Goal: Transaction & Acquisition: Subscribe to service/newsletter

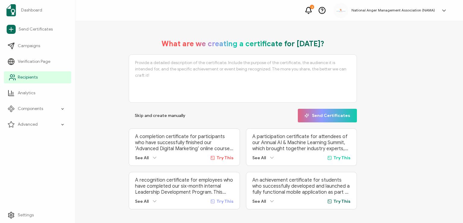
click at [28, 76] on span "Recipients" at bounding box center [28, 77] width 20 height 6
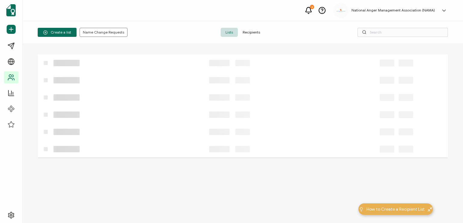
click at [247, 30] on span "Recipients" at bounding box center [251, 32] width 27 height 9
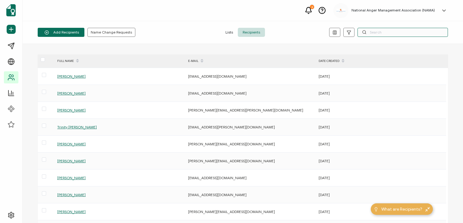
paste input "[PERSON_NAME]"
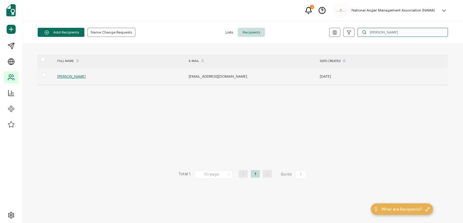
type input "[PERSON_NAME]"
click at [69, 76] on span "[PERSON_NAME]" at bounding box center [71, 76] width 28 height 5
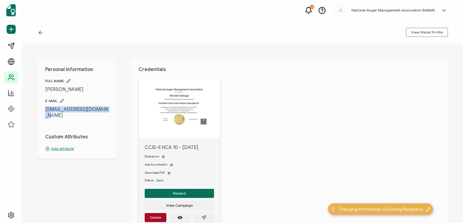
drag, startPoint x: 112, startPoint y: 109, endPoint x: 30, endPoint y: 112, distance: 81.5
click at [30, 112] on div "Personal Information FULL NAME: [PERSON_NAME] E-MAIL: [EMAIL_ADDRESS][DOMAIN_NA…" at bounding box center [243, 133] width 441 height 179
copy span "[EMAIL_ADDRESS][DOMAIN_NAME]"
click at [174, 190] on button "Resend" at bounding box center [179, 193] width 69 height 9
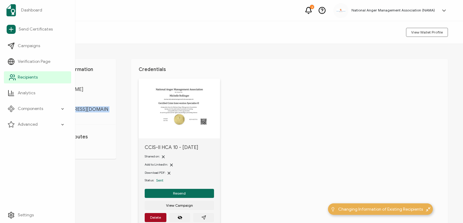
click at [28, 75] on span "Recipients" at bounding box center [28, 77] width 20 height 6
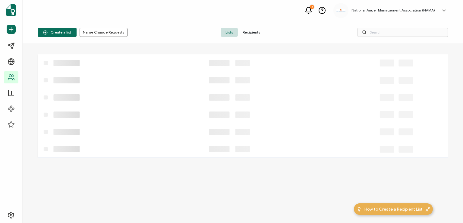
click at [246, 30] on span "Recipients" at bounding box center [251, 32] width 27 height 9
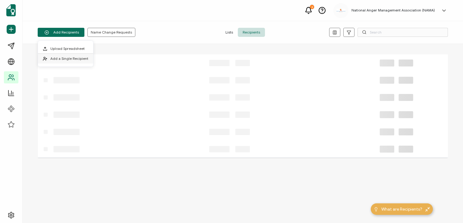
click at [72, 57] on span "Add a Single Recipient" at bounding box center [69, 58] width 38 height 5
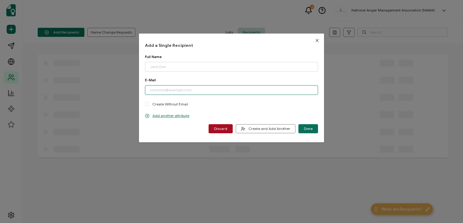
paste input "[PERSON_NAME][EMAIL_ADDRESS][PERSON_NAME][DOMAIN_NAME]"
type input "[PERSON_NAME][EMAIL_ADDRESS][PERSON_NAME][DOMAIN_NAME]"
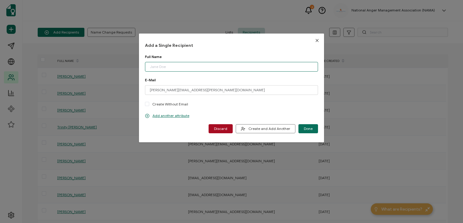
paste input "[PERSON_NAME]"
type input "[PERSON_NAME]"
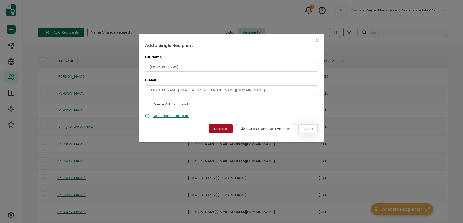
click at [310, 127] on span "Done" at bounding box center [308, 129] width 9 height 4
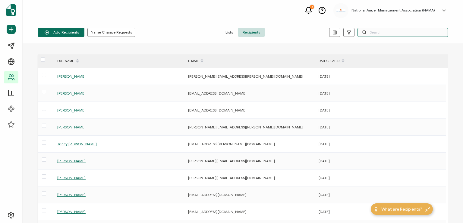
click at [378, 31] on input "text" at bounding box center [403, 32] width 91 height 9
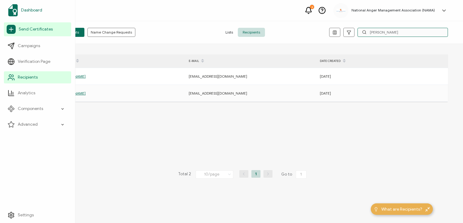
type input "[PERSON_NAME]"
click at [33, 11] on span "Dashboard" at bounding box center [31, 10] width 21 height 6
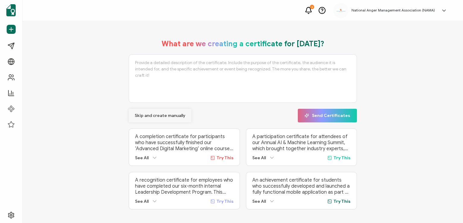
click at [153, 113] on span "Skip and create manually" at bounding box center [160, 115] width 51 height 4
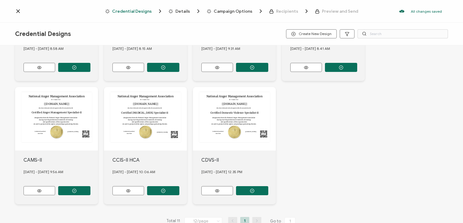
scroll to position [230, 0]
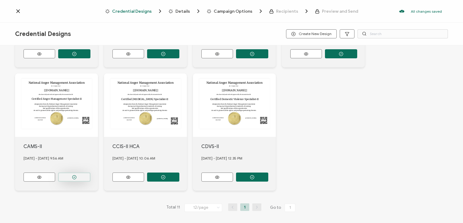
click at [68, 172] on button "button" at bounding box center [74, 176] width 32 height 9
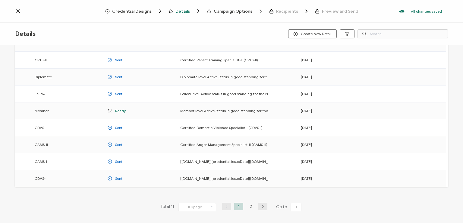
scroll to position [79, 0]
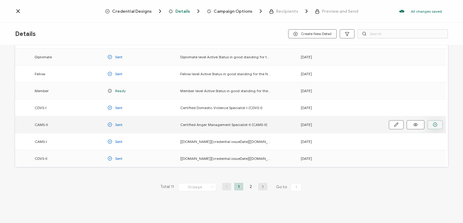
click at [436, 124] on icon "button" at bounding box center [435, 124] width 5 height 5
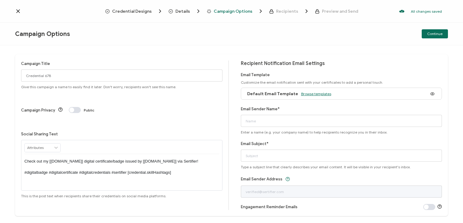
click at [310, 93] on span "Browse templates" at bounding box center [316, 93] width 30 height 5
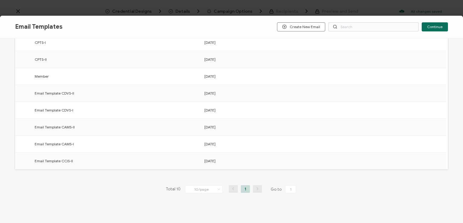
scroll to position [91, 0]
click at [433, 126] on circle "button" at bounding box center [435, 127] width 4 height 4
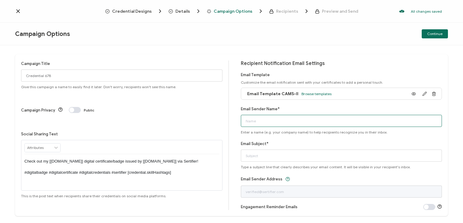
click at [344, 118] on input "Email Sender Name*" at bounding box center [342, 121] width 202 height 12
type input "National Anger Management Association"
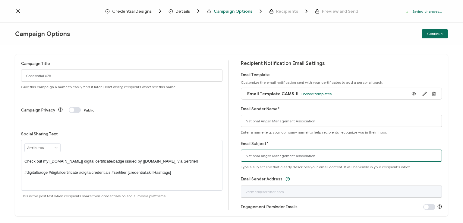
drag, startPoint x: 319, startPoint y: 155, endPoint x: 229, endPoint y: 164, distance: 89.7
click at [229, 164] on div "Campaign Title Credential 678 Give this campaign a name to easily find it later…" at bounding box center [231, 134] width 433 height 161
type input "CAMS-II digital certificate"
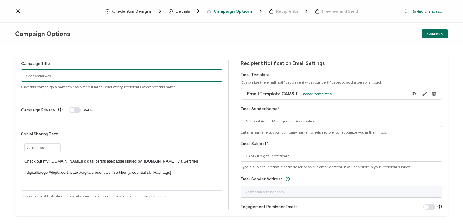
drag, startPoint x: 56, startPoint y: 74, endPoint x: 0, endPoint y: 74, distance: 55.5
click at [0, 74] on div "Campaign Title Credential 678 Give this campaign a name to easily find it later…" at bounding box center [231, 133] width 463 height 177
type input "CAMS-II 2 - [DATE]"
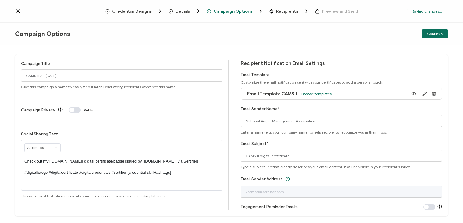
click at [119, 158] on p "Check out my [[DOMAIN_NAME]] digital certificate/badge issued by [[DOMAIN_NAME]…" at bounding box center [121, 166] width 195 height 17
click at [155, 52] on div "Campaign Title CAMS-II 2 - [DATE] Give this campaign a name to easily find it l…" at bounding box center [231, 133] width 463 height 177
click at [435, 33] on span "Continue" at bounding box center [435, 34] width 15 height 4
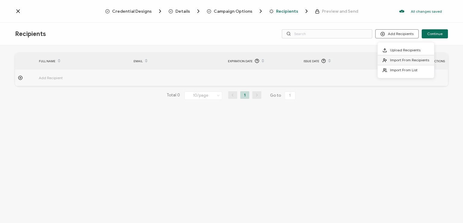
click at [401, 58] on span "Import From Recipients" at bounding box center [409, 60] width 39 height 5
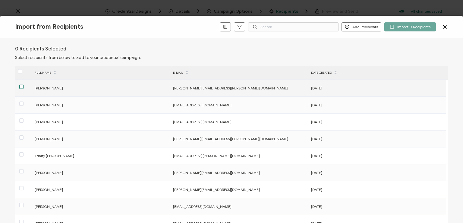
click at [21, 85] on span at bounding box center [21, 86] width 4 height 4
click at [24, 84] on input "checkbox" at bounding box center [24, 84] width 0 height 0
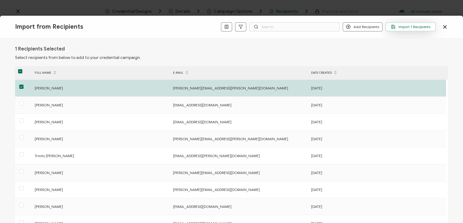
click at [406, 27] on span "Import 1 Recipients" at bounding box center [411, 26] width 40 height 5
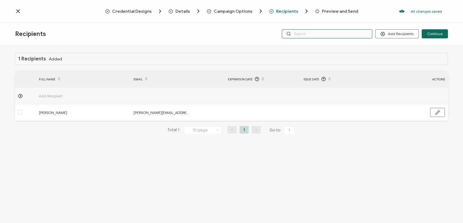
click at [338, 34] on input "text" at bounding box center [327, 33] width 91 height 9
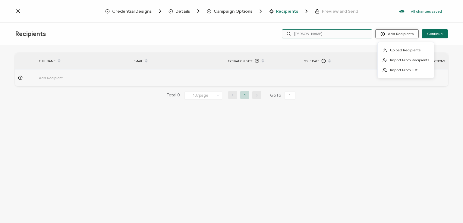
type input "[PERSON_NAME]"
click at [397, 33] on button "Add Recipients" at bounding box center [397, 33] width 43 height 9
click at [400, 58] on span "Import From Recipients" at bounding box center [409, 60] width 39 height 5
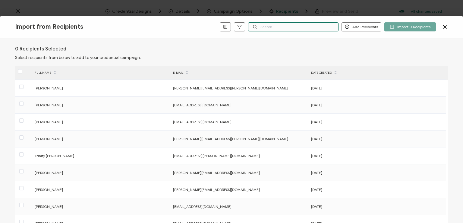
click at [323, 25] on input "text" at bounding box center [293, 26] width 91 height 9
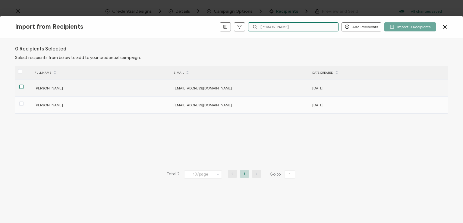
type input "[PERSON_NAME]"
click at [22, 86] on span at bounding box center [21, 86] width 4 height 4
click at [24, 84] on input "checkbox" at bounding box center [24, 84] width 0 height 0
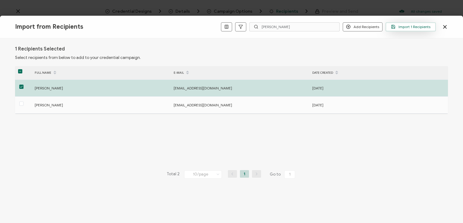
click at [412, 26] on span "Import 1 Recipients" at bounding box center [411, 26] width 40 height 5
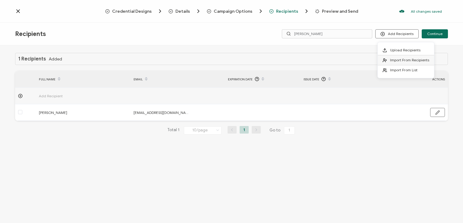
click at [394, 62] on span "Import From Recipients" at bounding box center [409, 60] width 39 height 5
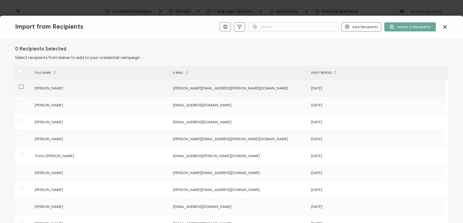
click at [21, 85] on span at bounding box center [21, 86] width 4 height 4
click at [24, 84] on input "checkbox" at bounding box center [24, 84] width 0 height 0
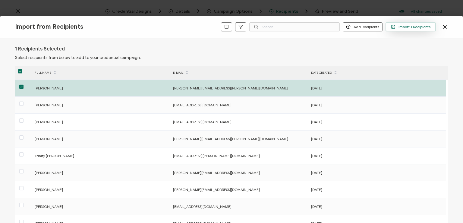
click at [400, 28] on span "Import 1 Recipients" at bounding box center [411, 26] width 40 height 5
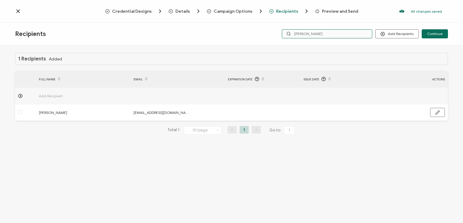
click at [371, 31] on input "[PERSON_NAME]" at bounding box center [327, 33] width 91 height 9
click at [360, 20] on div "Credential Designs Details Campaign Options Recipients Preview and Send All cha…" at bounding box center [231, 11] width 463 height 23
click at [433, 36] on span "Continue" at bounding box center [435, 34] width 15 height 4
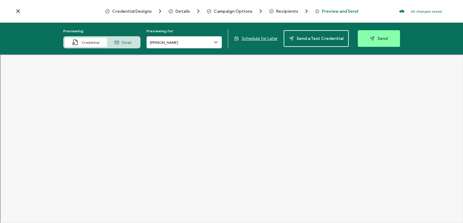
click at [216, 41] on icon at bounding box center [216, 42] width 6 height 6
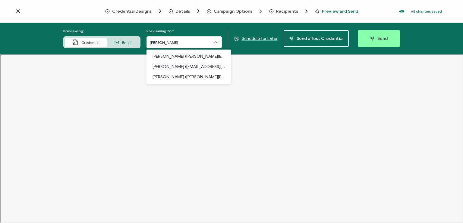
click at [210, 32] on div "Previewing for: [PERSON_NAME] [PERSON_NAME] ([PERSON_NAME][EMAIL_ADDRESS][PERSO…" at bounding box center [184, 39] width 75 height 20
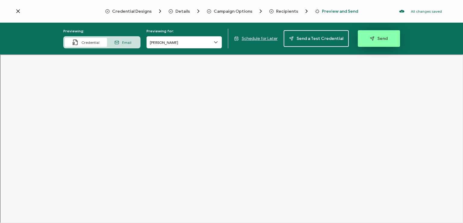
click at [373, 39] on span "Send" at bounding box center [379, 38] width 18 height 5
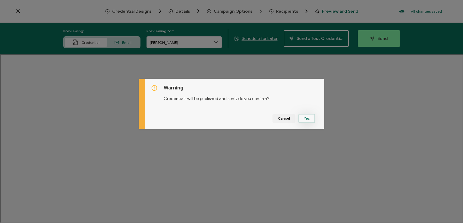
click at [305, 116] on button "Yes" at bounding box center [307, 118] width 17 height 9
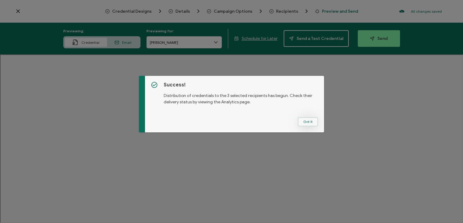
click at [307, 118] on button "Got It" at bounding box center [308, 121] width 20 height 9
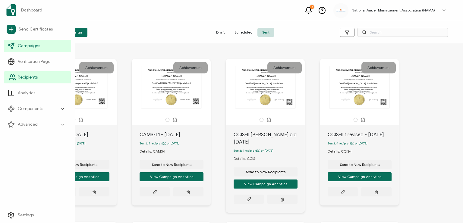
click at [24, 78] on span "Recipients" at bounding box center [28, 77] width 20 height 6
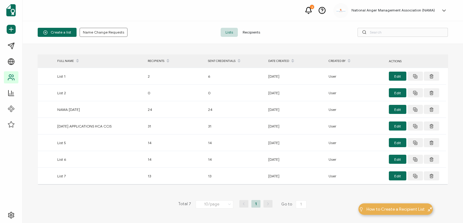
click at [249, 33] on span "Recipients" at bounding box center [251, 32] width 27 height 9
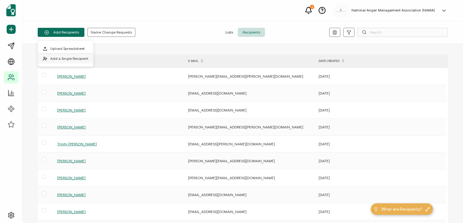
click at [64, 57] on span "Add a Single Recipient" at bounding box center [69, 58] width 38 height 5
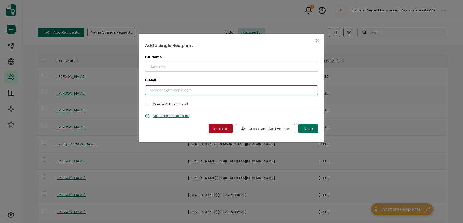
paste input "[EMAIL_ADDRESS][DOMAIN_NAME]"
type input "[EMAIL_ADDRESS][DOMAIN_NAME]"
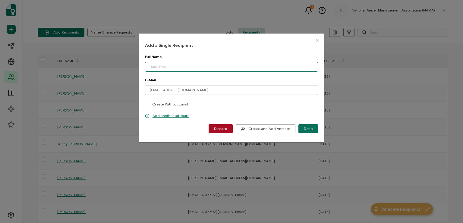
paste input "[PERSON_NAME]"
type input "[PERSON_NAME]"
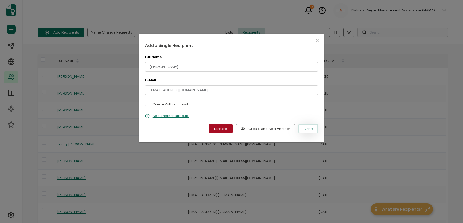
click at [304, 127] on span "Done" at bounding box center [308, 129] width 9 height 4
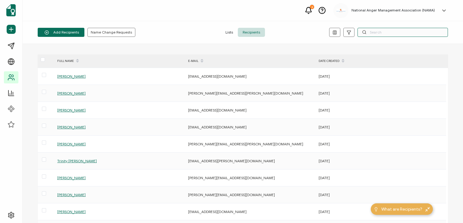
paste input "[EMAIL_ADDRESS][DOMAIN_NAME]"
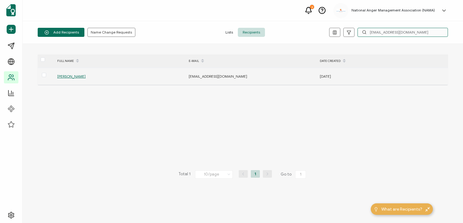
type input "[EMAIL_ADDRESS][DOMAIN_NAME]"
click at [72, 75] on span "[PERSON_NAME]" at bounding box center [71, 76] width 28 height 5
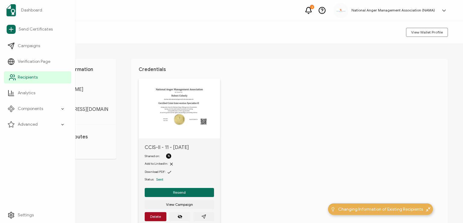
click at [25, 75] on span "Recipients" at bounding box center [28, 77] width 20 height 6
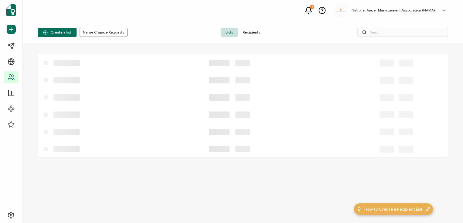
click at [247, 30] on span "Recipients" at bounding box center [251, 32] width 27 height 9
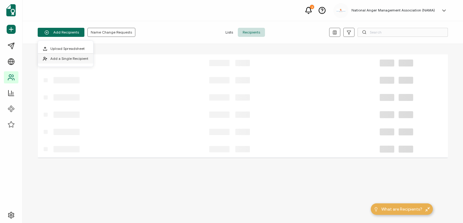
click at [71, 55] on li "Add a Single Recipient" at bounding box center [65, 59] width 55 height 10
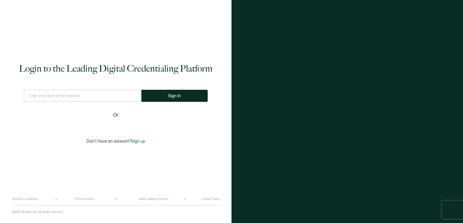
type input "[EMAIL_ADDRESS][DOMAIN_NAME]"
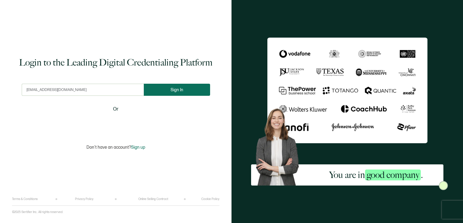
click at [171, 88] on span "Sign In" at bounding box center [177, 90] width 13 height 5
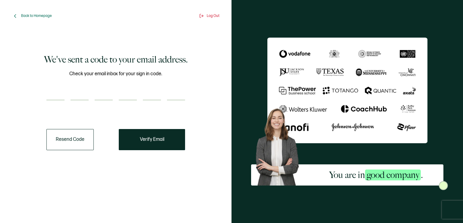
click at [56, 91] on input "number" at bounding box center [55, 94] width 18 height 12
type input "1"
type input "4"
type input "0"
type input "2"
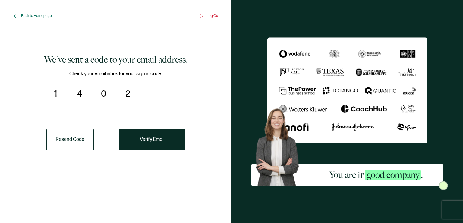
type input "5"
type input "7"
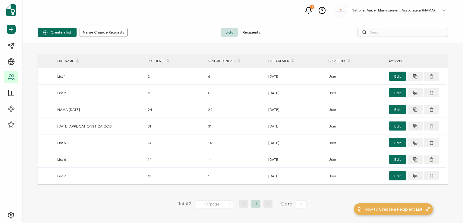
click at [253, 29] on span "Recipients" at bounding box center [251, 32] width 27 height 9
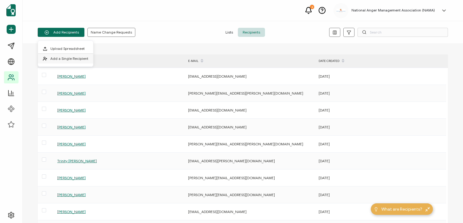
click at [65, 57] on span "Add a Single Recipient" at bounding box center [69, 58] width 38 height 5
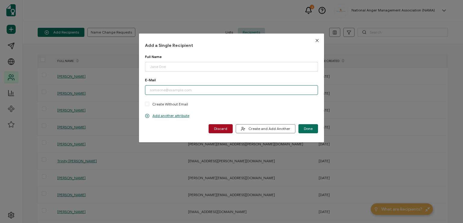
paste input "[EMAIL_ADDRESS][DOMAIN_NAME]"
type input "[EMAIL_ADDRESS][DOMAIN_NAME]"
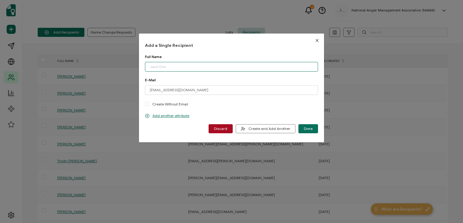
paste input "[PERSON_NAME]"
type input "[PERSON_NAME]"
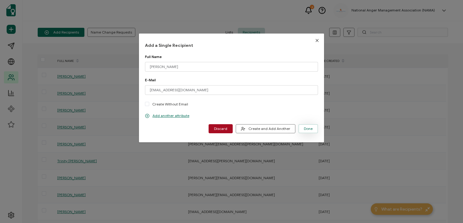
click at [305, 127] on span "Done" at bounding box center [308, 129] width 9 height 4
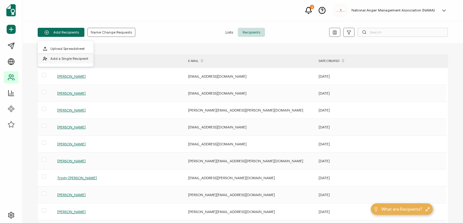
click at [72, 58] on span "Add a Single Recipient" at bounding box center [69, 58] width 38 height 5
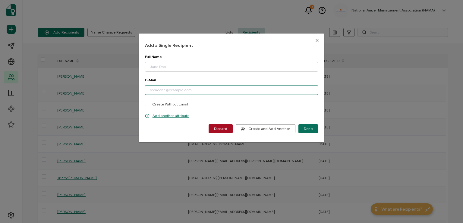
paste input "[EMAIL_ADDRESS][DOMAIN_NAME]"
type input "[EMAIL_ADDRESS][DOMAIN_NAME]"
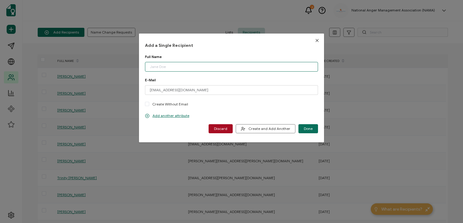
paste input "[PERSON_NAME]"
type input "[PERSON_NAME]"
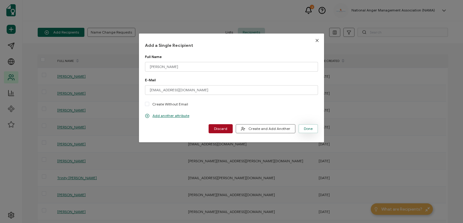
click at [310, 128] on span "Done" at bounding box center [308, 129] width 9 height 4
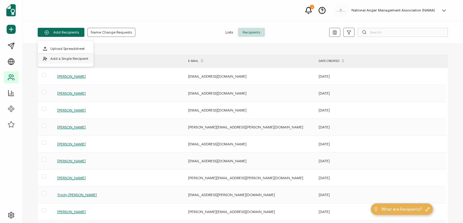
click at [70, 57] on span "Add a Single Recipient" at bounding box center [69, 58] width 38 height 5
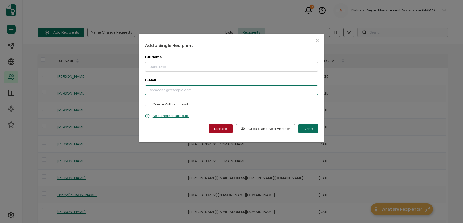
paste input "[EMAIL_ADDRESS][DOMAIN_NAME]"
type input "[EMAIL_ADDRESS][DOMAIN_NAME]"
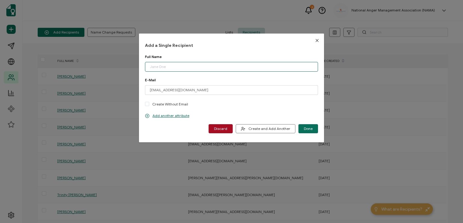
paste input "[PERSON_NAME]"
type input "[PERSON_NAME]"
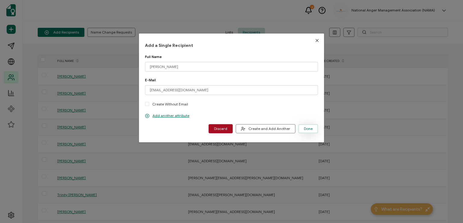
click at [304, 127] on span "Done" at bounding box center [308, 129] width 9 height 4
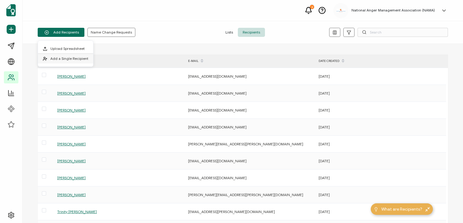
click at [71, 59] on span "Add a Single Recipient" at bounding box center [69, 58] width 38 height 5
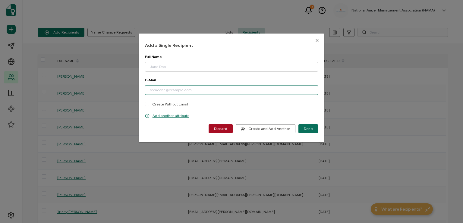
paste input "[EMAIL_ADDRESS][DOMAIN_NAME]"
type input "[EMAIL_ADDRESS][DOMAIN_NAME]"
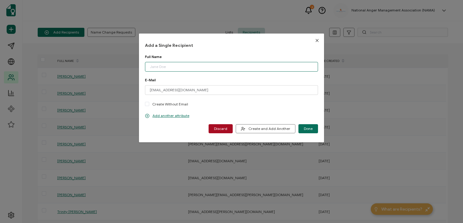
paste input "Magnita Black"
type input "Magnita Black"
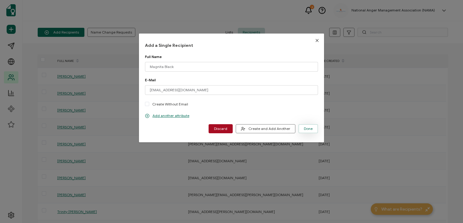
click at [307, 128] on span "Done" at bounding box center [308, 129] width 9 height 4
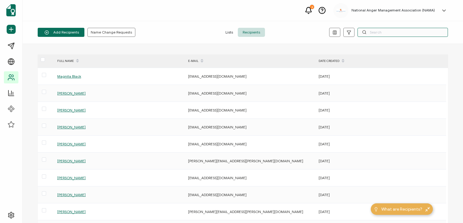
click at [373, 33] on input "text" at bounding box center [403, 32] width 91 height 9
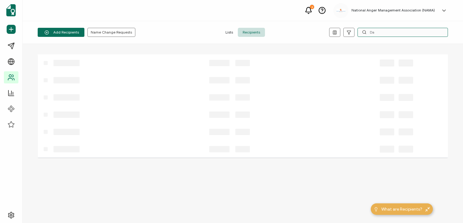
type input "D"
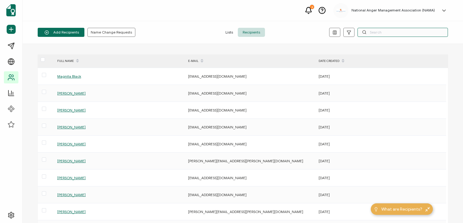
paste input "[EMAIL_ADDRESS][DOMAIN_NAME]"
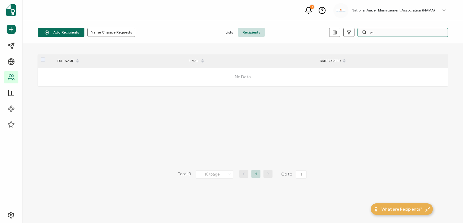
type input "w"
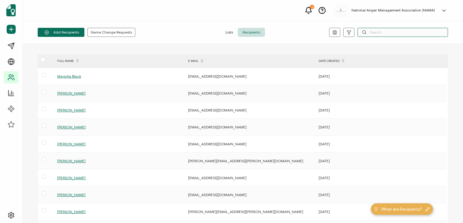
paste input "[EMAIL_ADDRESS][DOMAIN_NAME]"
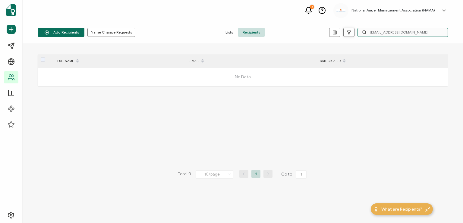
drag, startPoint x: 422, startPoint y: 32, endPoint x: 353, endPoint y: 34, distance: 68.5
click at [353, 34] on div "[EMAIL_ADDRESS][DOMAIN_NAME]" at bounding box center [379, 32] width 137 height 9
type input "[PERSON_NAME]"
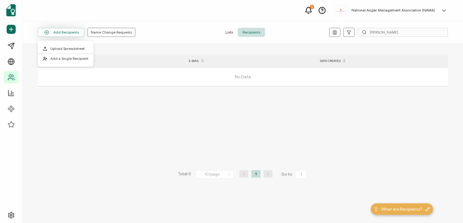
click at [71, 32] on button "Add Recipients" at bounding box center [61, 32] width 47 height 9
click at [68, 57] on span "Add a Single Recipient" at bounding box center [69, 58] width 38 height 5
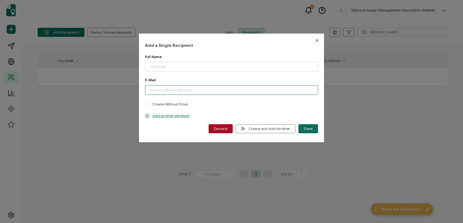
paste input "[EMAIL_ADDRESS][DOMAIN_NAME]"
type input "[EMAIL_ADDRESS][DOMAIN_NAME]"
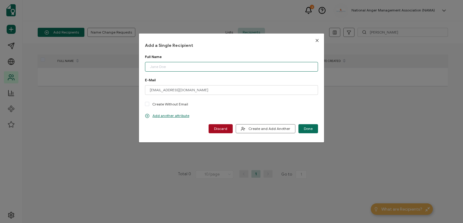
paste input "[PERSON_NAME]"
type input "[PERSON_NAME]"
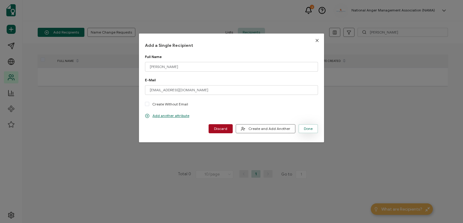
click at [307, 127] on span "Done" at bounding box center [308, 129] width 9 height 4
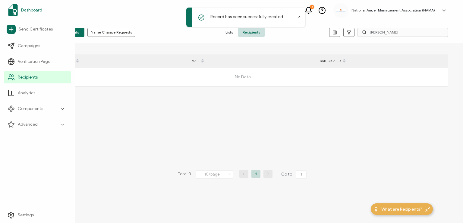
click at [30, 11] on span "Dashboard" at bounding box center [31, 10] width 21 height 6
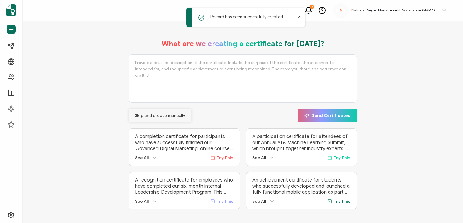
click at [148, 112] on button "Skip and create manually" at bounding box center [160, 116] width 63 height 14
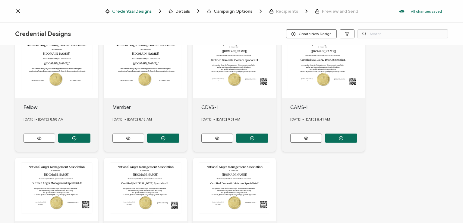
scroll to position [211, 0]
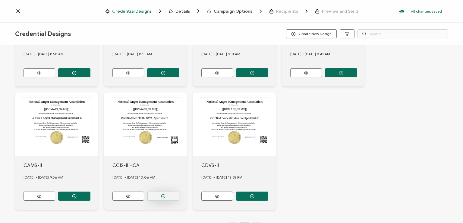
click at [159, 192] on button "button" at bounding box center [163, 195] width 32 height 9
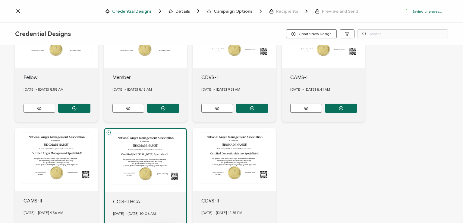
scroll to position [246, 0]
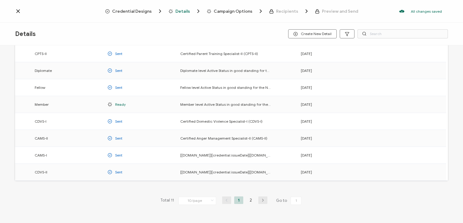
scroll to position [79, 0]
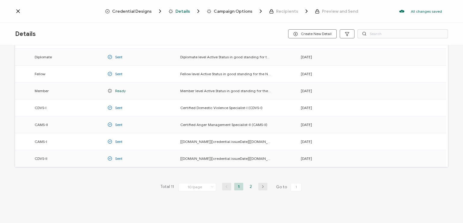
click at [249, 183] on li "2" at bounding box center [251, 187] width 9 height 8
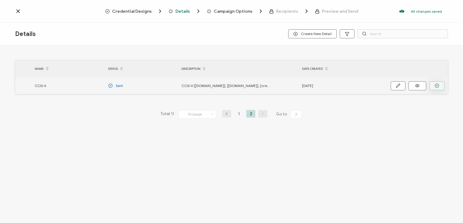
click at [437, 84] on circle "button" at bounding box center [437, 86] width 4 height 4
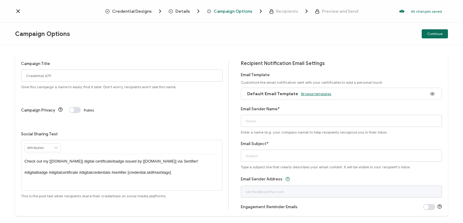
click at [313, 93] on span "Browse templates" at bounding box center [316, 93] width 30 height 5
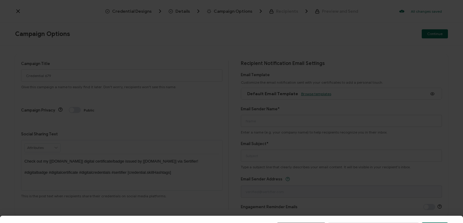
scroll to position [94, 0]
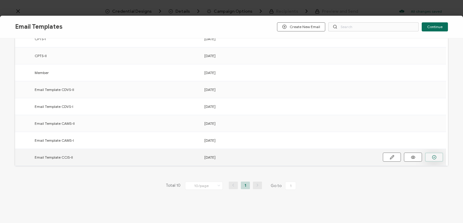
click at [435, 153] on button "button" at bounding box center [434, 156] width 18 height 9
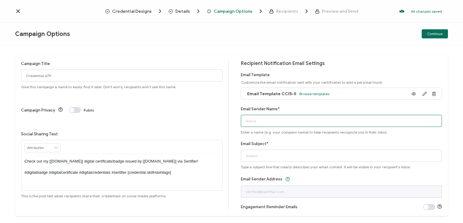
click at [315, 121] on input "Email Sender Name*" at bounding box center [342, 121] width 202 height 12
type input "National Anger Management Association"
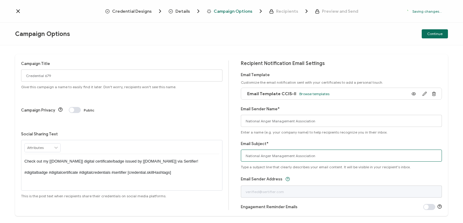
drag, startPoint x: 310, startPoint y: 155, endPoint x: 195, endPoint y: 145, distance: 115.4
click at [195, 145] on div "Campaign Title Credential 679 Give this campaign a name to easily find it later…" at bounding box center [231, 134] width 433 height 161
type input "CCIS-II digital certificate"
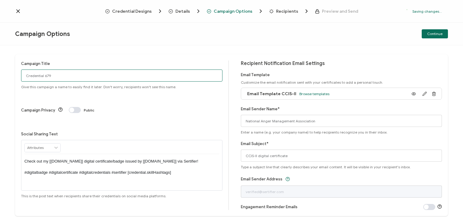
drag, startPoint x: 58, startPoint y: 75, endPoint x: 0, endPoint y: 73, distance: 58.3
click at [0, 73] on div "Campaign Title Credential 679 Give this campaign a name to easily find it later…" at bounding box center [231, 133] width 463 height 177
type input "CCIS-II HCA 6 - [DATE]"
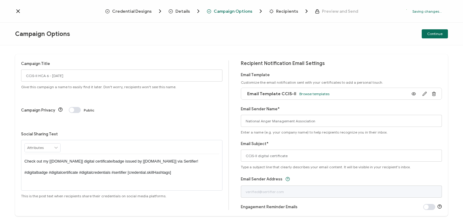
click at [120, 158] on p "Check out my [[DOMAIN_NAME]] digital certificate/badge issued by [[DOMAIN_NAME]…" at bounding box center [121, 166] width 195 height 17
click at [293, 48] on div "Campaign Title CCIS-II HCA 6 - [DATE] Give this campaign a name to easily find …" at bounding box center [231, 133] width 463 height 177
click at [434, 33] on span "Continue" at bounding box center [435, 34] width 15 height 4
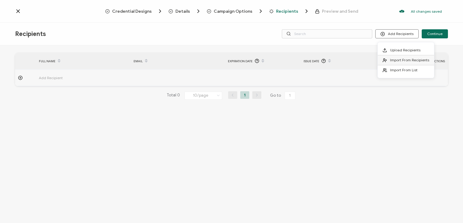
click at [406, 58] on span "Import From Recipients" at bounding box center [409, 60] width 39 height 5
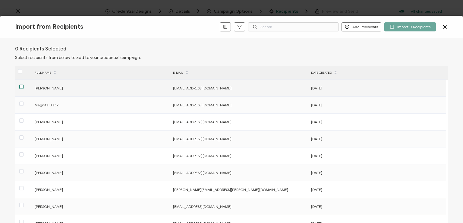
click at [23, 88] on span at bounding box center [21, 86] width 4 height 4
click at [24, 84] on input "checkbox" at bounding box center [24, 84] width 0 height 0
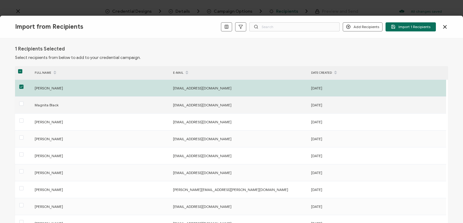
click at [23, 100] on label at bounding box center [21, 103] width 4 height 7
click at [24, 101] on input "checkbox" at bounding box center [24, 101] width 0 height 0
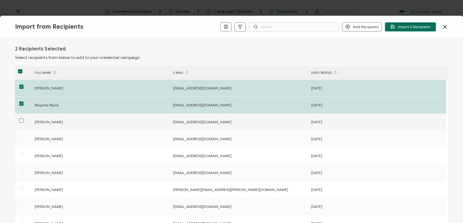
click at [23, 119] on span at bounding box center [21, 120] width 4 height 4
click at [24, 118] on input "checkbox" at bounding box center [24, 118] width 0 height 0
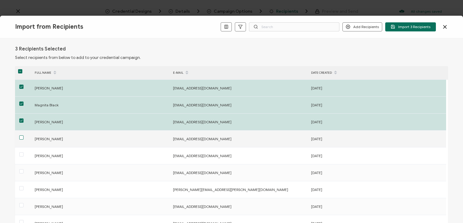
click at [23, 135] on span at bounding box center [21, 137] width 4 height 4
click at [24, 135] on input "checkbox" at bounding box center [24, 135] width 0 height 0
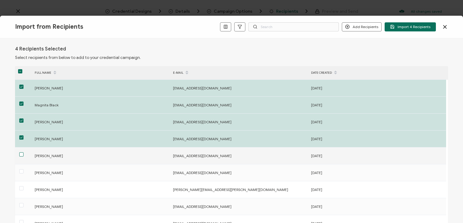
click at [22, 153] on span at bounding box center [21, 154] width 4 height 4
click at [24, 152] on input "checkbox" at bounding box center [24, 152] width 0 height 0
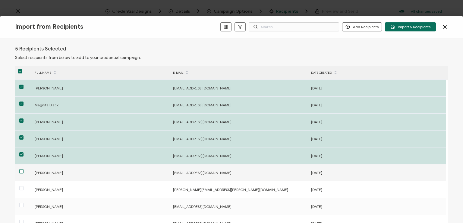
click at [21, 170] on span at bounding box center [21, 171] width 4 height 4
click at [24, 169] on input "checkbox" at bounding box center [24, 169] width 0 height 0
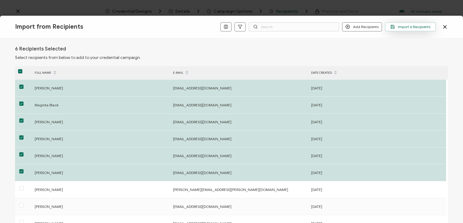
click at [405, 27] on span "Import 6 Recipients" at bounding box center [411, 26] width 40 height 5
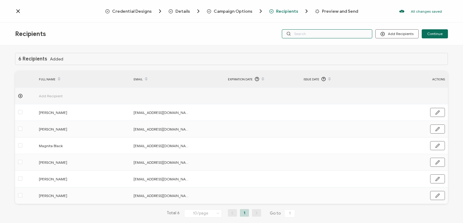
click at [316, 31] on input "text" at bounding box center [327, 33] width 91 height 9
click at [316, 23] on div "Recipients Add Recipients Continue" at bounding box center [231, 34] width 463 height 23
click at [316, 35] on input "text" at bounding box center [327, 33] width 91 height 9
click at [313, 43] on div "Recipients Add Recipients Continue" at bounding box center [231, 34] width 463 height 23
click at [315, 34] on input "text" at bounding box center [327, 33] width 91 height 9
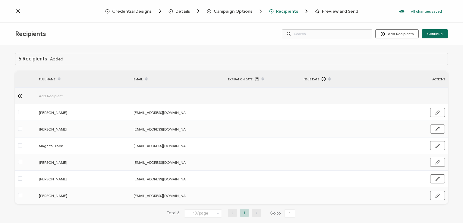
click at [323, 26] on div "Recipients Add Recipients Continue" at bounding box center [231, 34] width 463 height 23
click at [434, 34] on span "Continue" at bounding box center [435, 34] width 15 height 4
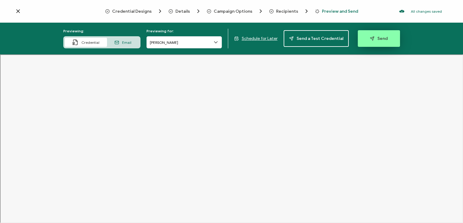
click at [376, 38] on span "Send" at bounding box center [379, 38] width 18 height 5
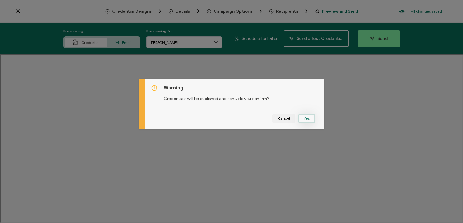
click at [304, 117] on button "Yes" at bounding box center [307, 118] width 17 height 9
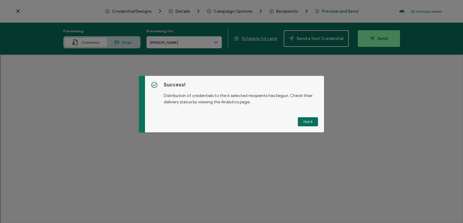
click at [304, 117] on button "Got It" at bounding box center [308, 121] width 20 height 9
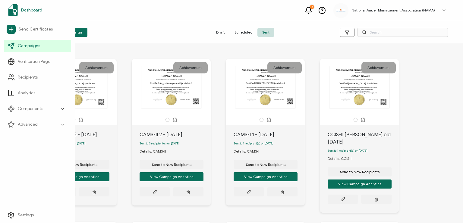
click at [30, 8] on span "Dashboard" at bounding box center [31, 10] width 21 height 6
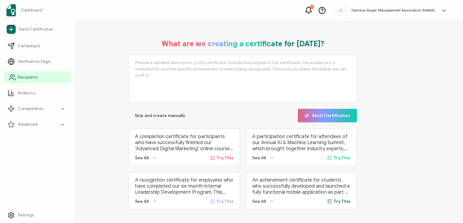
click at [35, 77] on span "Recipients" at bounding box center [28, 77] width 20 height 6
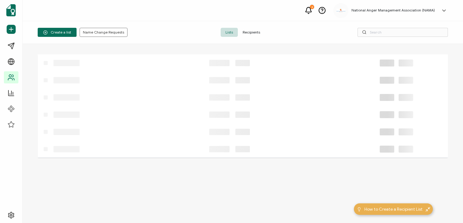
click at [249, 33] on span "Recipients" at bounding box center [251, 32] width 27 height 9
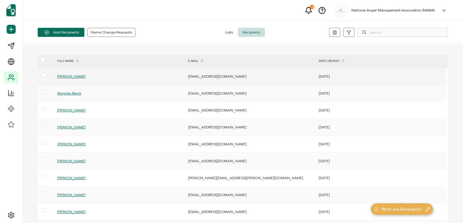
click at [70, 75] on span "[PERSON_NAME]" at bounding box center [71, 76] width 28 height 5
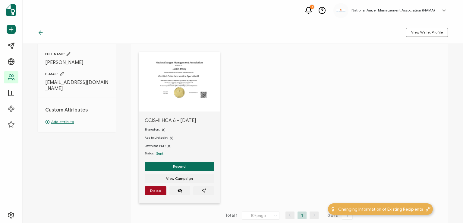
scroll to position [30, 0]
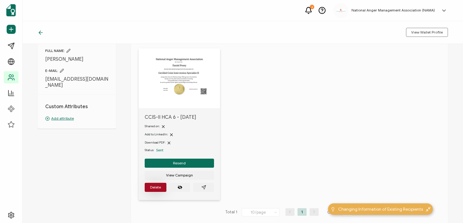
click at [154, 188] on span "Delete" at bounding box center [155, 187] width 11 height 4
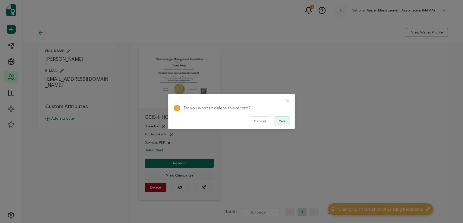
click at [278, 121] on button "Yes" at bounding box center [282, 121] width 16 height 10
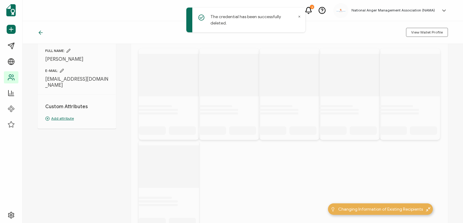
scroll to position [0, 0]
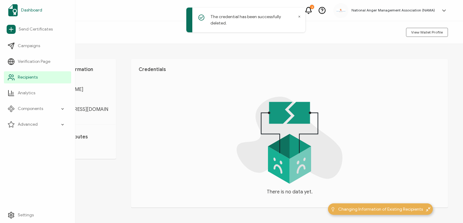
click at [33, 8] on span "Dashboard" at bounding box center [31, 10] width 21 height 6
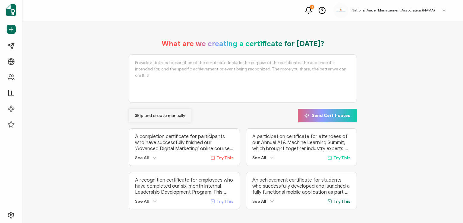
click at [156, 113] on span "Skip and create manually" at bounding box center [160, 115] width 51 height 4
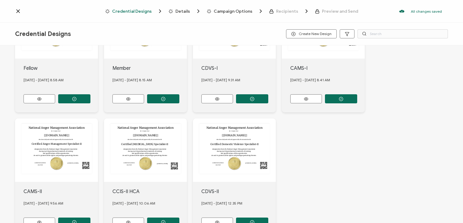
scroll to position [151, 0]
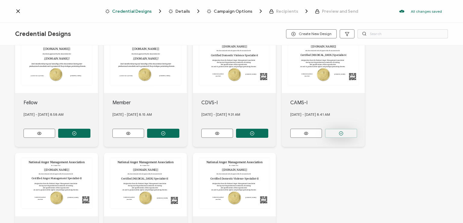
click at [339, 129] on button "button" at bounding box center [341, 133] width 32 height 9
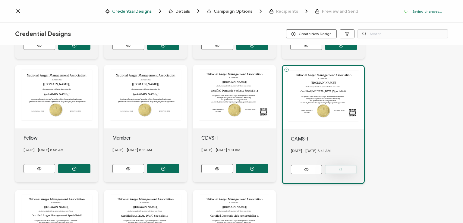
scroll to position [186, 0]
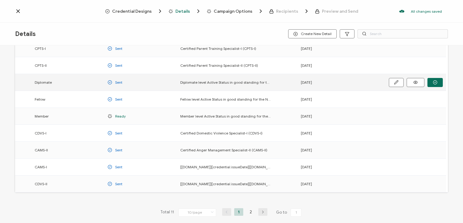
scroll to position [60, 0]
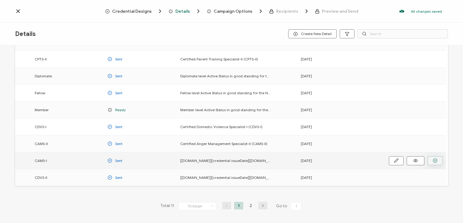
click at [432, 160] on button "button" at bounding box center [435, 160] width 15 height 9
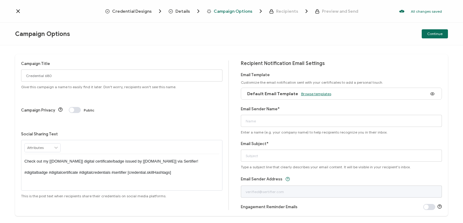
click at [313, 94] on span "Browse templates" at bounding box center [316, 93] width 30 height 5
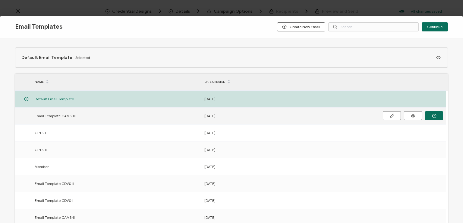
scroll to position [94, 0]
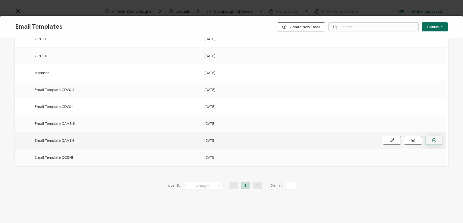
click at [433, 140] on icon "button" at bounding box center [434, 140] width 5 height 5
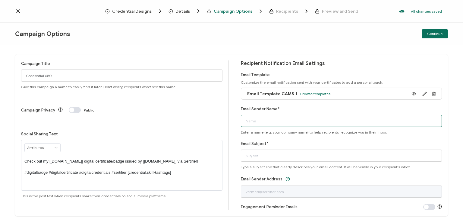
click at [322, 119] on input "Email Sender Name*" at bounding box center [342, 121] width 202 height 12
type input "National Anger Management Association"
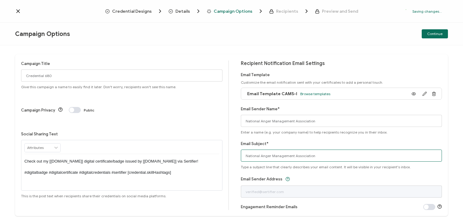
drag, startPoint x: 313, startPoint y: 156, endPoint x: 197, endPoint y: 152, distance: 115.6
click at [197, 152] on div "Campaign Title Credential 680 Give this campaign a name to easily find it later…" at bounding box center [231, 134] width 433 height 161
type input "CAMS-I digital certificate"
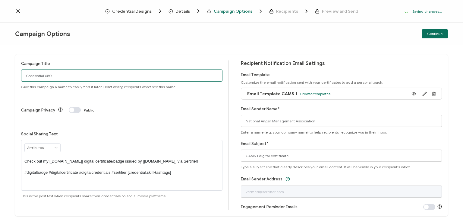
drag, startPoint x: 57, startPoint y: 75, endPoint x: 20, endPoint y: 76, distance: 36.5
click at [20, 76] on div "Campaign Title Credential 680 Give this campaign a name to easily find it later…" at bounding box center [231, 134] width 433 height 161
type input "CAMS-I [PERSON_NAME] [DATE]"
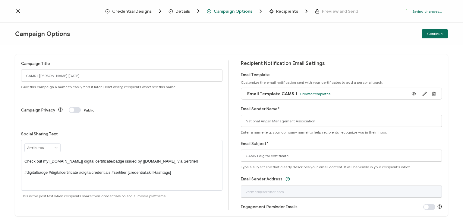
click at [119, 158] on p "Check out my [[DOMAIN_NAME]] digital certificate/badge issued by [[DOMAIN_NAME]…" at bounding box center [121, 166] width 195 height 17
click at [191, 140] on div "RECIPIENT Recipient Name Recipient E-Mail CREDENTIAL Credential ID Issue Date C…" at bounding box center [121, 147] width 195 height 14
click at [393, 58] on div "Campaign Title CAMS-I [PERSON_NAME] [DATE] Give this campaign a name to easily …" at bounding box center [231, 134] width 433 height 161
click at [434, 33] on span "Continue" at bounding box center [435, 34] width 15 height 4
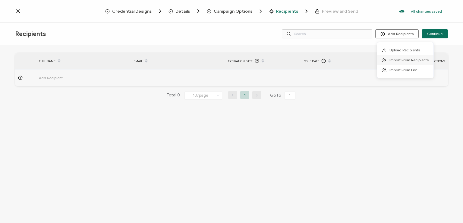
click at [401, 62] on li "Import From Recipients" at bounding box center [405, 60] width 56 height 10
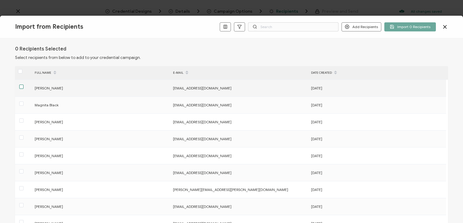
click at [21, 87] on span at bounding box center [21, 86] width 4 height 4
click at [24, 84] on input "checkbox" at bounding box center [24, 84] width 0 height 0
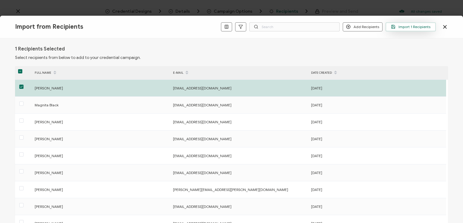
click at [412, 26] on span "Import 1 Recipients" at bounding box center [411, 26] width 40 height 5
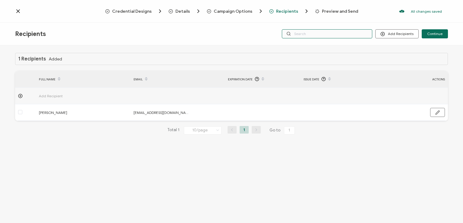
click at [332, 36] on input "text" at bounding box center [327, 33] width 91 height 9
click at [328, 21] on div "Credential Designs Details Campaign Options Recipients Preview and Send All cha…" at bounding box center [231, 11] width 463 height 23
click at [327, 31] on input "text" at bounding box center [327, 33] width 91 height 9
click at [324, 46] on div "1 Recipients Added FULL NAME EMAIL Expiration Date Issue Date ACTIONS Add Recip…" at bounding box center [231, 134] width 463 height 179
click at [322, 35] on input "text" at bounding box center [327, 33] width 91 height 9
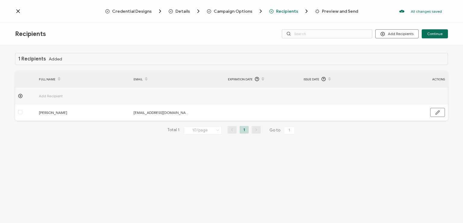
click at [323, 25] on div "Recipients Add Recipients Continue" at bounding box center [231, 34] width 463 height 23
click at [432, 36] on button "Continue" at bounding box center [435, 33] width 26 height 9
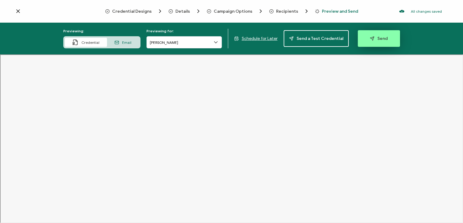
click at [377, 38] on span "Send" at bounding box center [379, 38] width 18 height 5
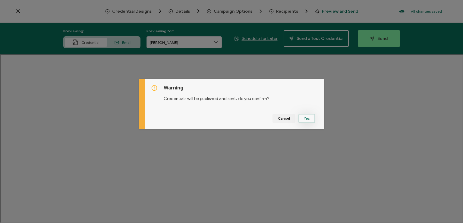
click at [303, 117] on button "Yes" at bounding box center [307, 118] width 17 height 9
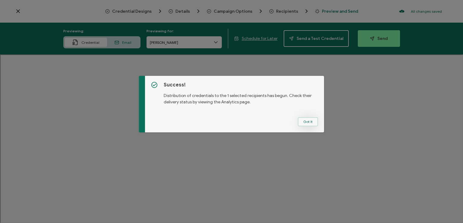
click at [303, 120] on button "Got It" at bounding box center [308, 121] width 20 height 9
